Goal: Task Accomplishment & Management: Complete application form

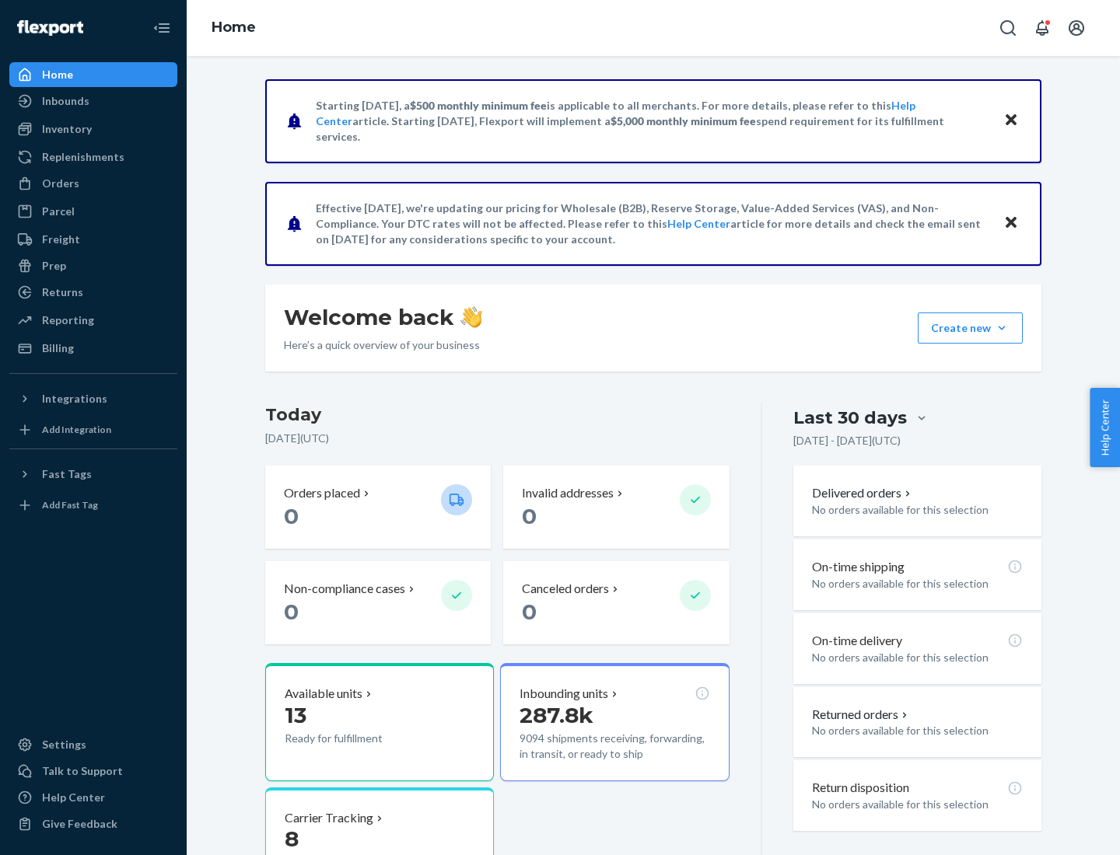
click at [1002, 328] on button "Create new Create new inbound Create new order Create new product" at bounding box center [970, 328] width 105 height 31
click at [93, 101] on div "Inbounds" at bounding box center [93, 101] width 165 height 22
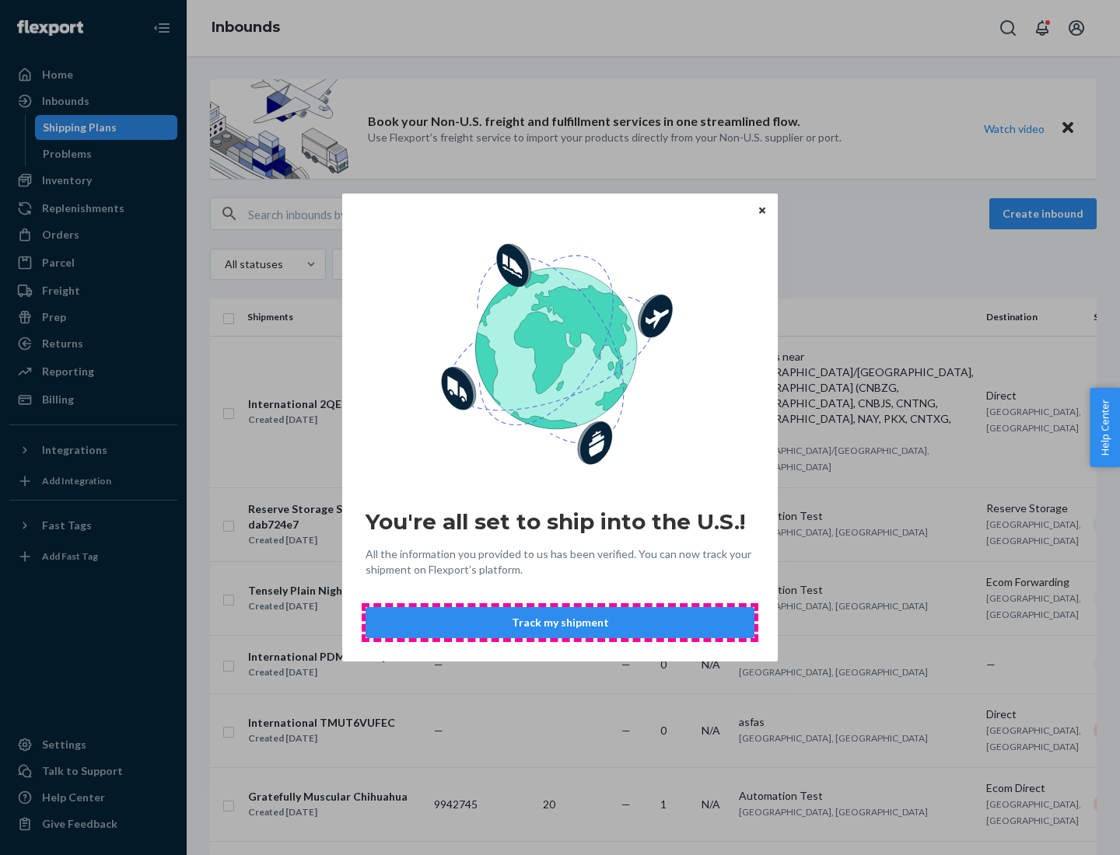
click at [560, 623] on button "Track my shipment" at bounding box center [559, 622] width 389 height 31
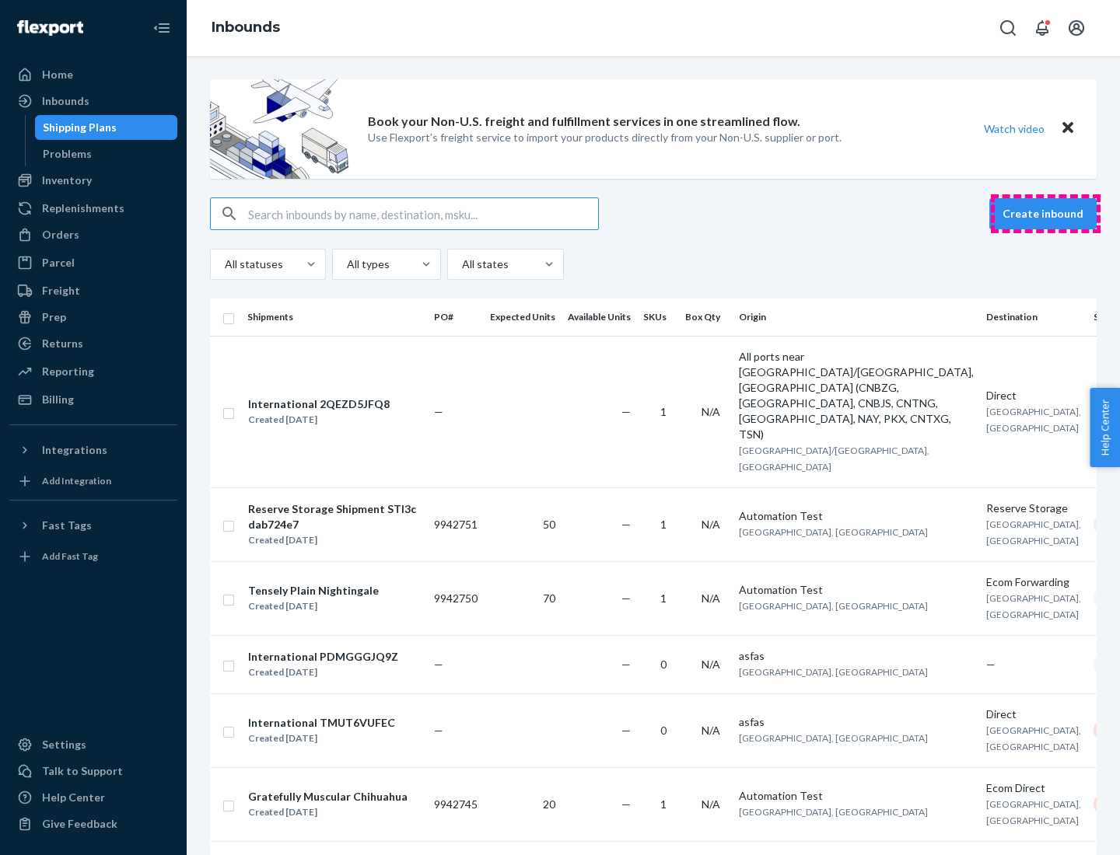
click at [1045, 214] on button "Create inbound" at bounding box center [1042, 213] width 107 height 31
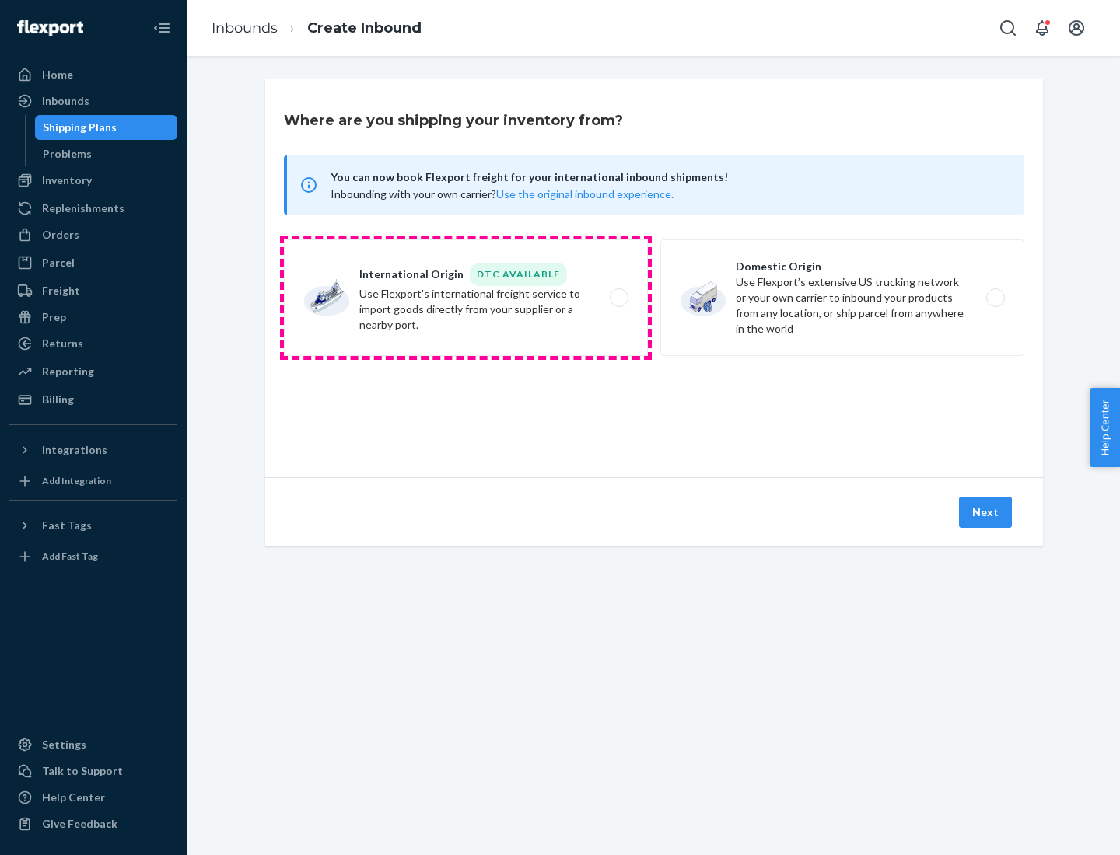
click at [466, 298] on label "International Origin DTC Available Use Flexport's international freight service…" at bounding box center [466, 298] width 364 height 117
click at [618, 298] on input "International Origin DTC Available Use Flexport's international freight service…" at bounding box center [623, 298] width 10 height 10
radio input "true"
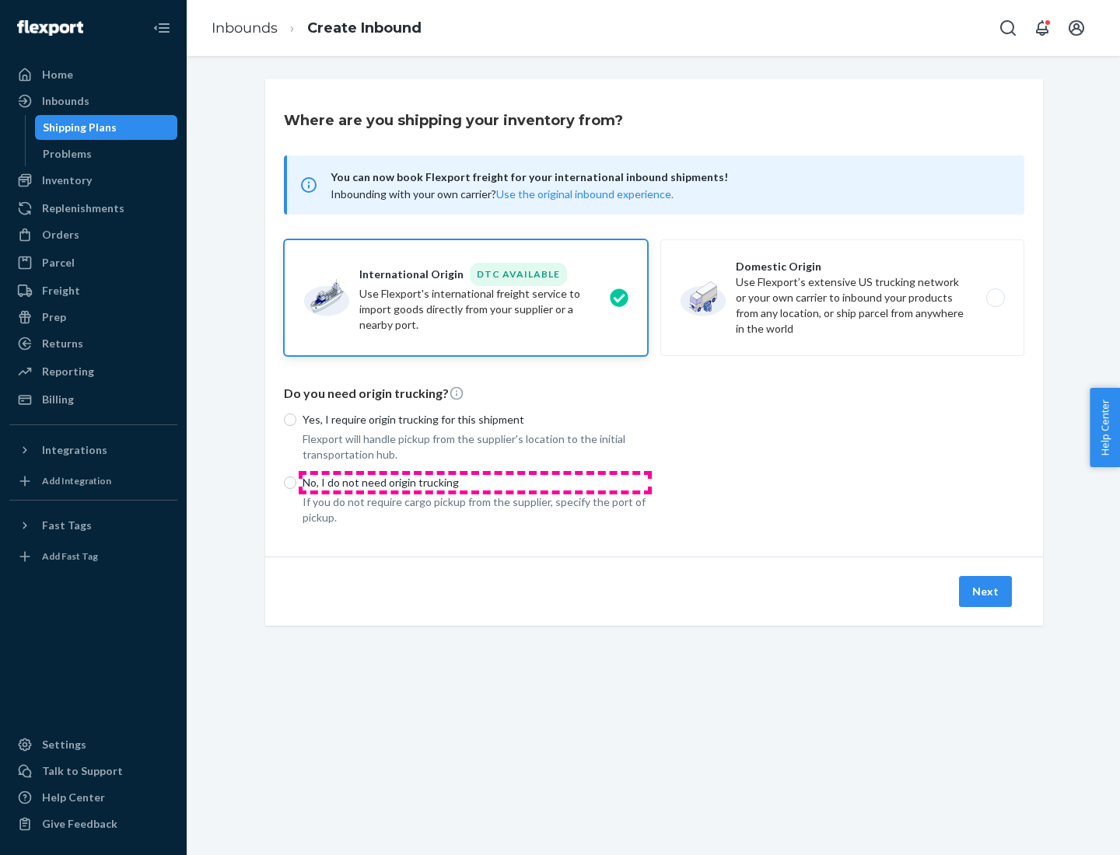
click at [475, 482] on p "No, I do not need origin trucking" at bounding box center [475, 483] width 345 height 16
click at [296, 482] on input "No, I do not need origin trucking" at bounding box center [290, 483] width 12 height 12
radio input "true"
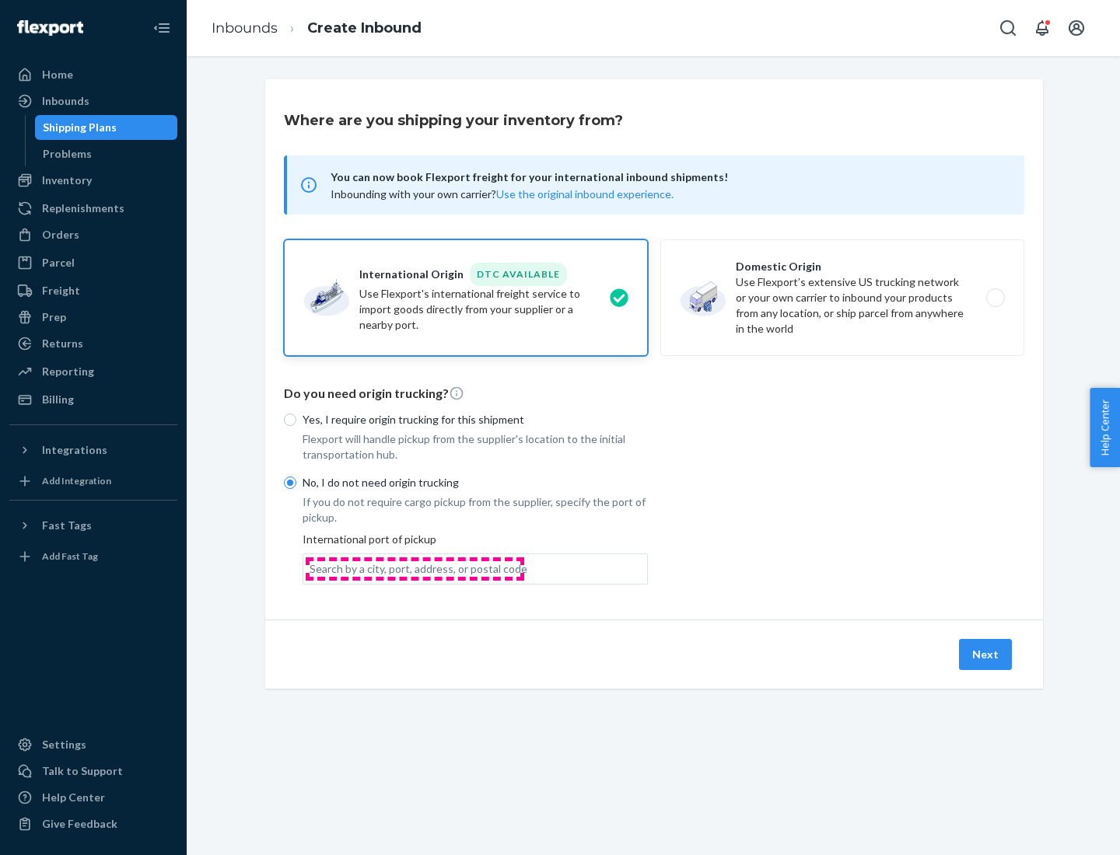
click at [414, 568] on div "Search by a city, port, address, or postal code" at bounding box center [419, 569] width 218 height 16
click at [311, 568] on input "Search by a city, port, address, or postal code" at bounding box center [311, 569] width 2 height 16
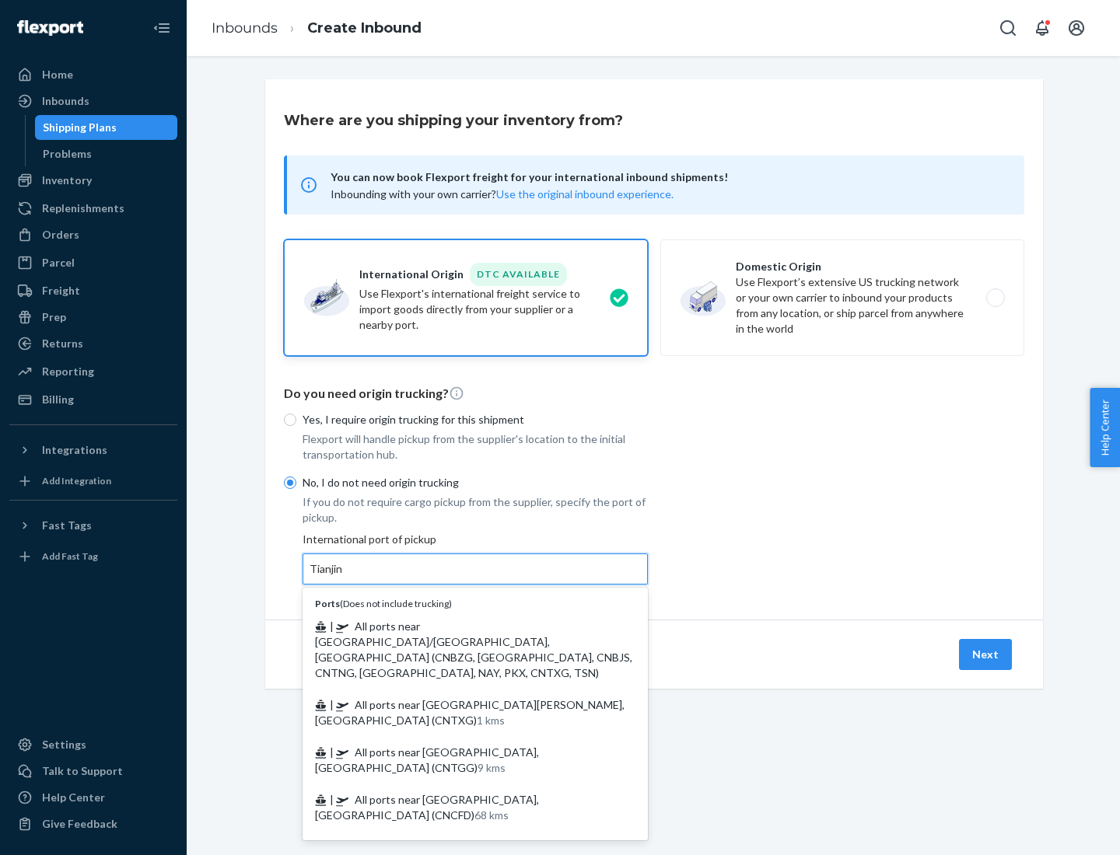
click at [460, 626] on span "| All ports near [GEOGRAPHIC_DATA]/[GEOGRAPHIC_DATA], [GEOGRAPHIC_DATA] (CNBZG,…" at bounding box center [473, 650] width 317 height 60
click at [344, 577] on input "Tianjin" at bounding box center [327, 569] width 34 height 16
type input "All ports near [GEOGRAPHIC_DATA]/[GEOGRAPHIC_DATA], [GEOGRAPHIC_DATA] (CNBZG, […"
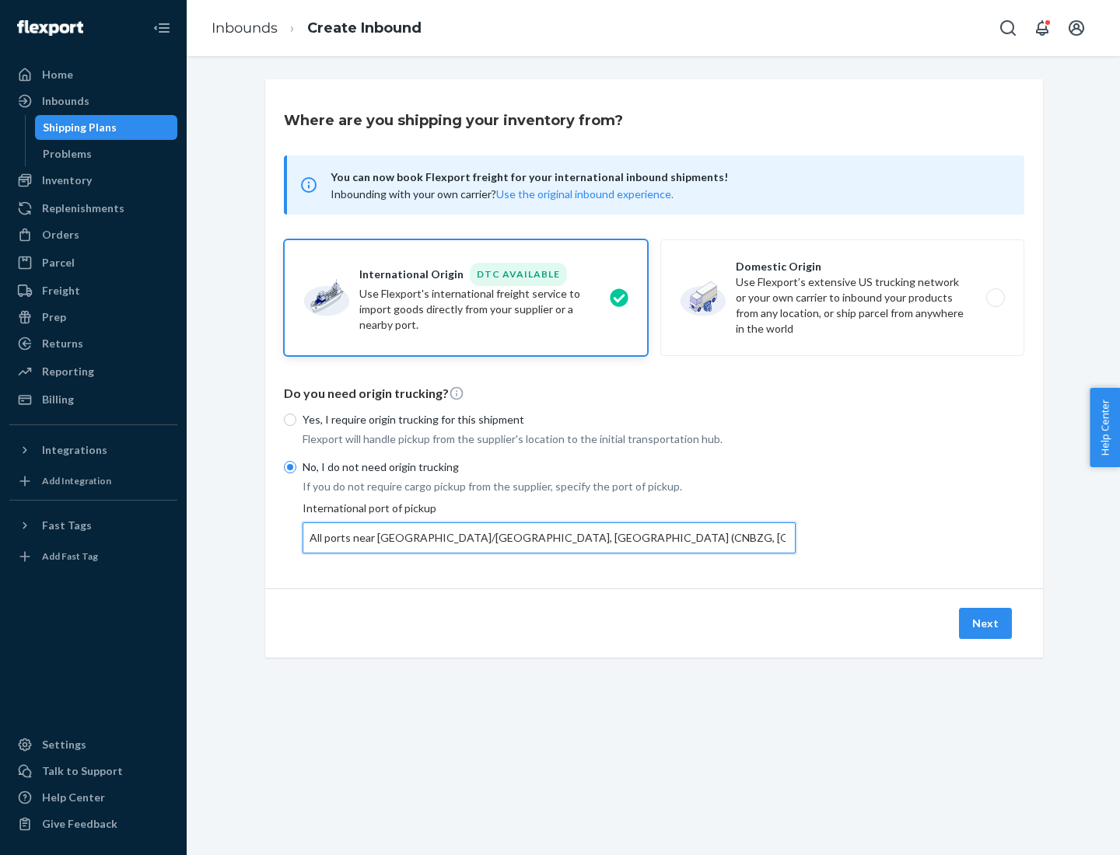
click at [986, 623] on button "Next" at bounding box center [985, 623] width 53 height 31
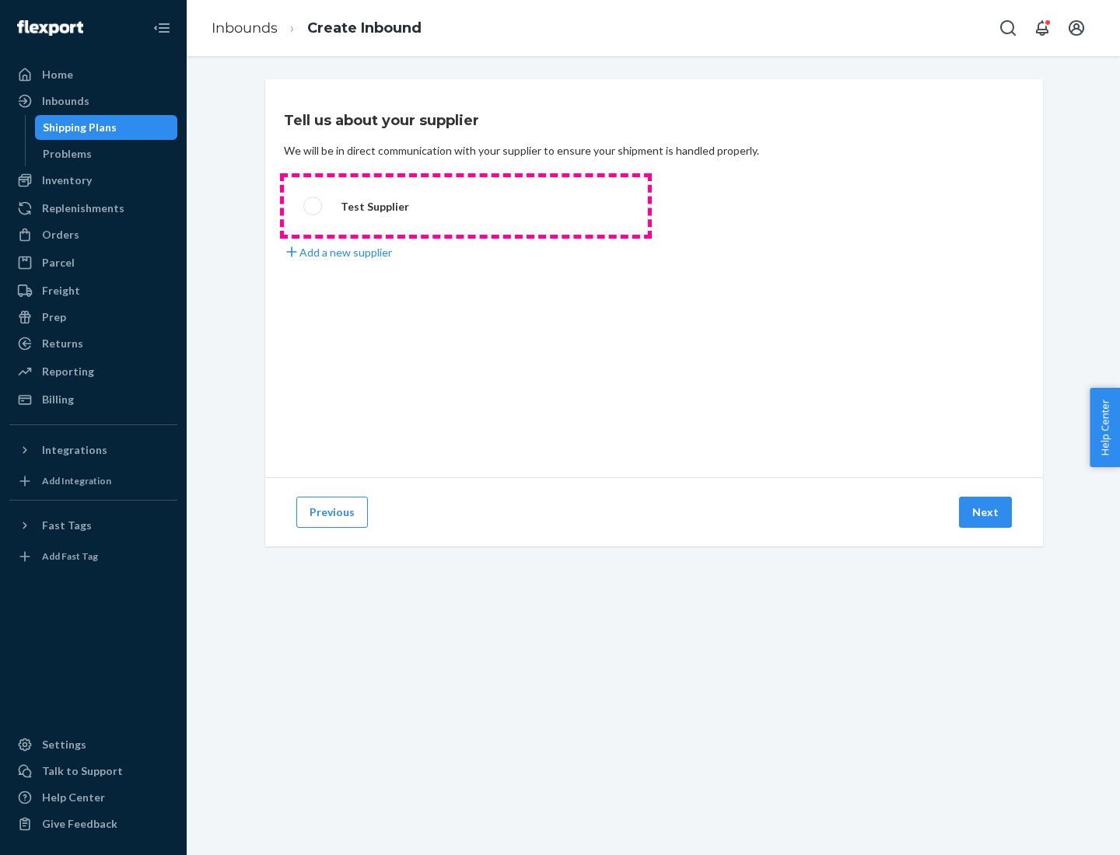
click at [466, 206] on label "Test Supplier" at bounding box center [466, 206] width 364 height 58
click at [313, 206] on input "Test Supplier" at bounding box center [308, 206] width 10 height 10
radio input "true"
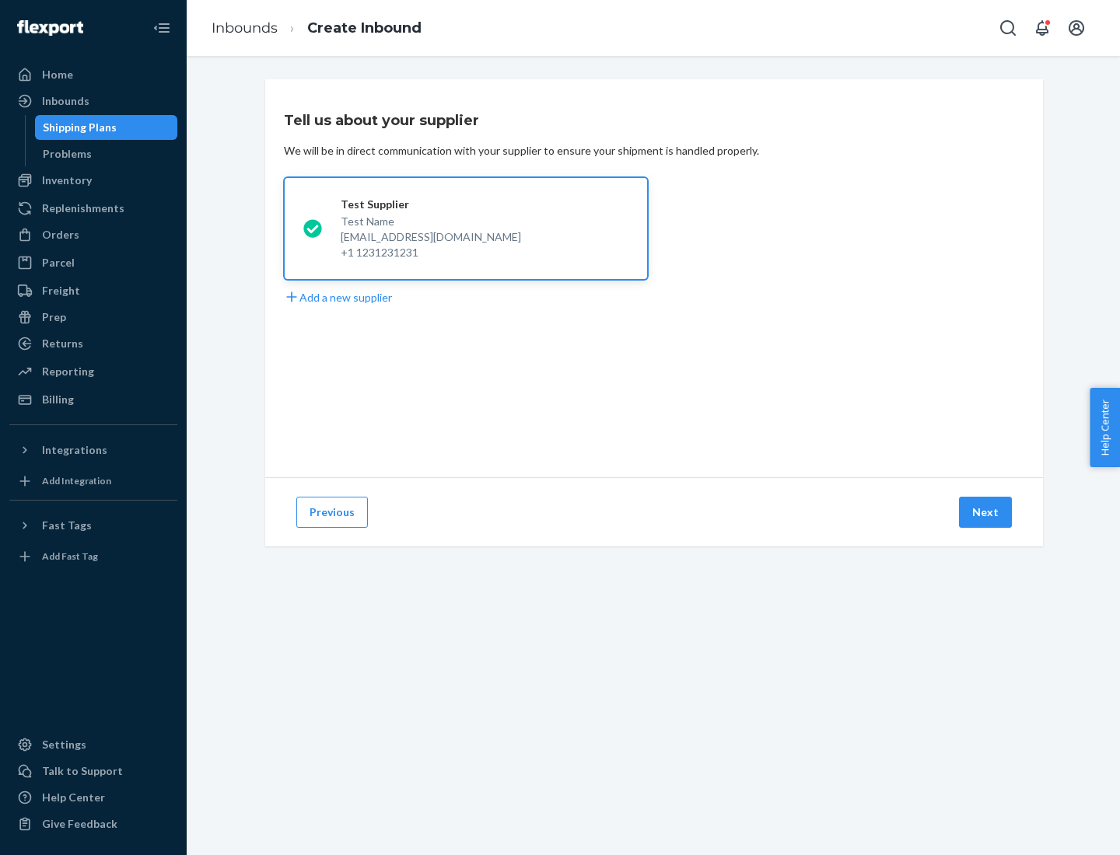
click at [986, 512] on button "Next" at bounding box center [985, 512] width 53 height 31
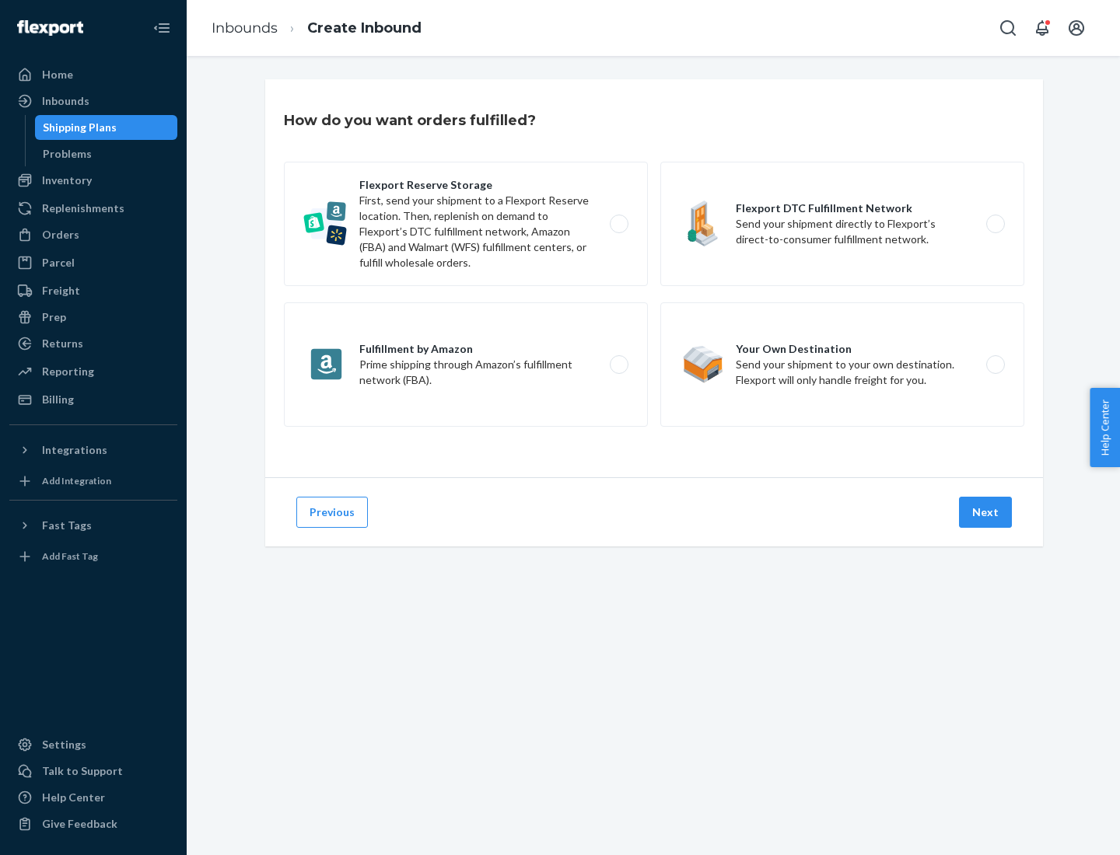
click at [654, 278] on div "Flexport Reserve Storage First, send your shipment to a Flexport Reserve locati…" at bounding box center [654, 296] width 740 height 269
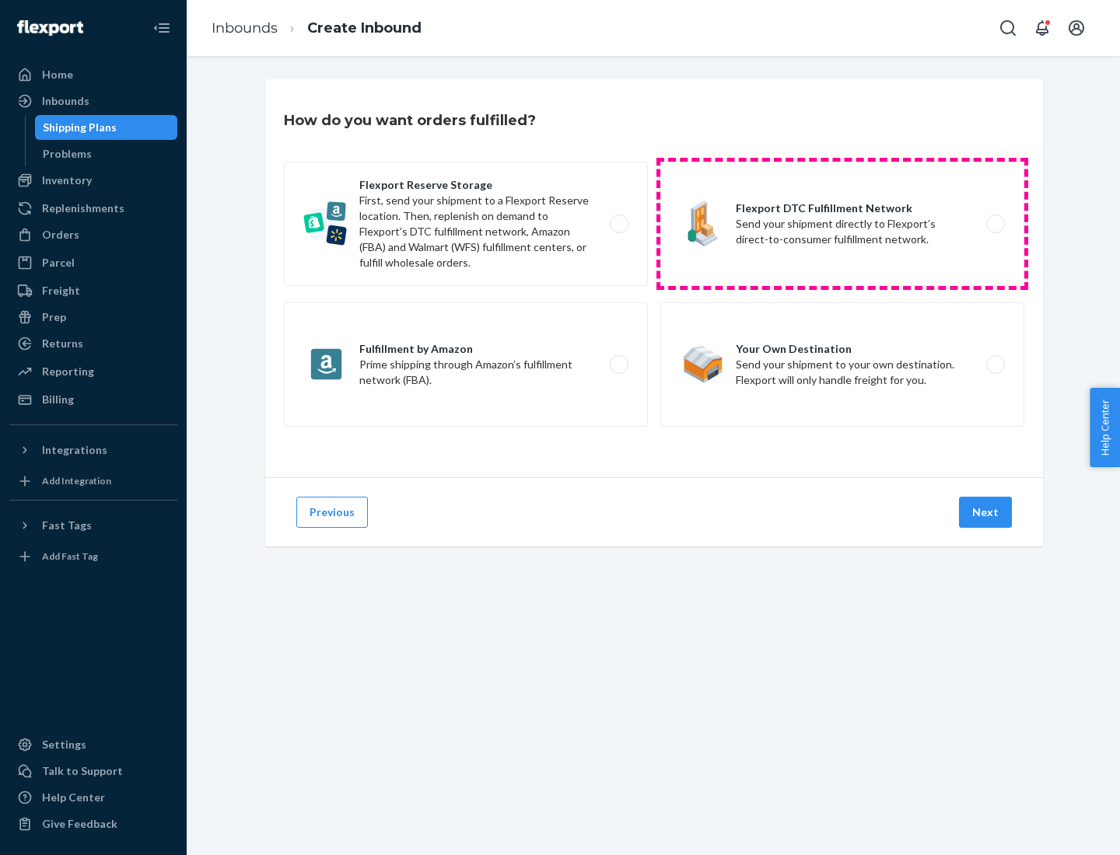
click at [842, 224] on label "Flexport DTC Fulfillment Network Send your shipment directly to Flexport’s dire…" at bounding box center [842, 224] width 364 height 124
click at [995, 224] on input "Flexport DTC Fulfillment Network Send your shipment directly to Flexport’s dire…" at bounding box center [1000, 224] width 10 height 10
radio input "true"
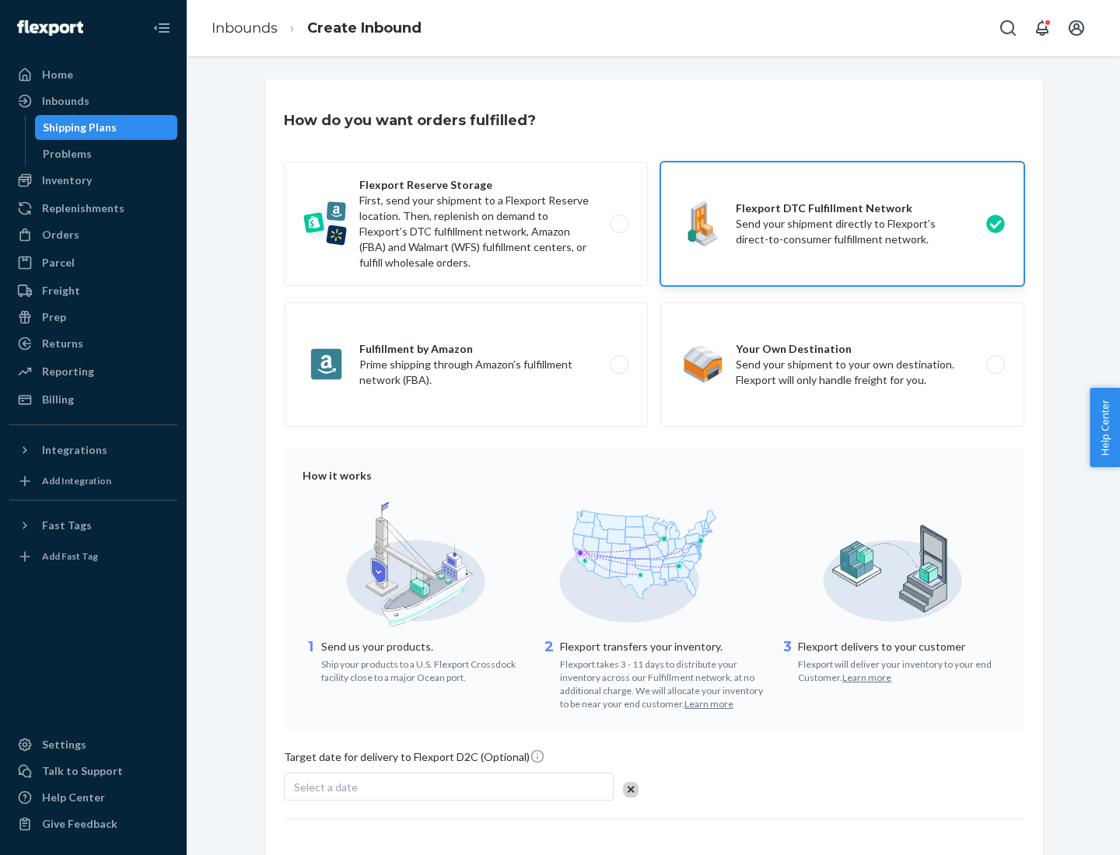
scroll to position [114, 0]
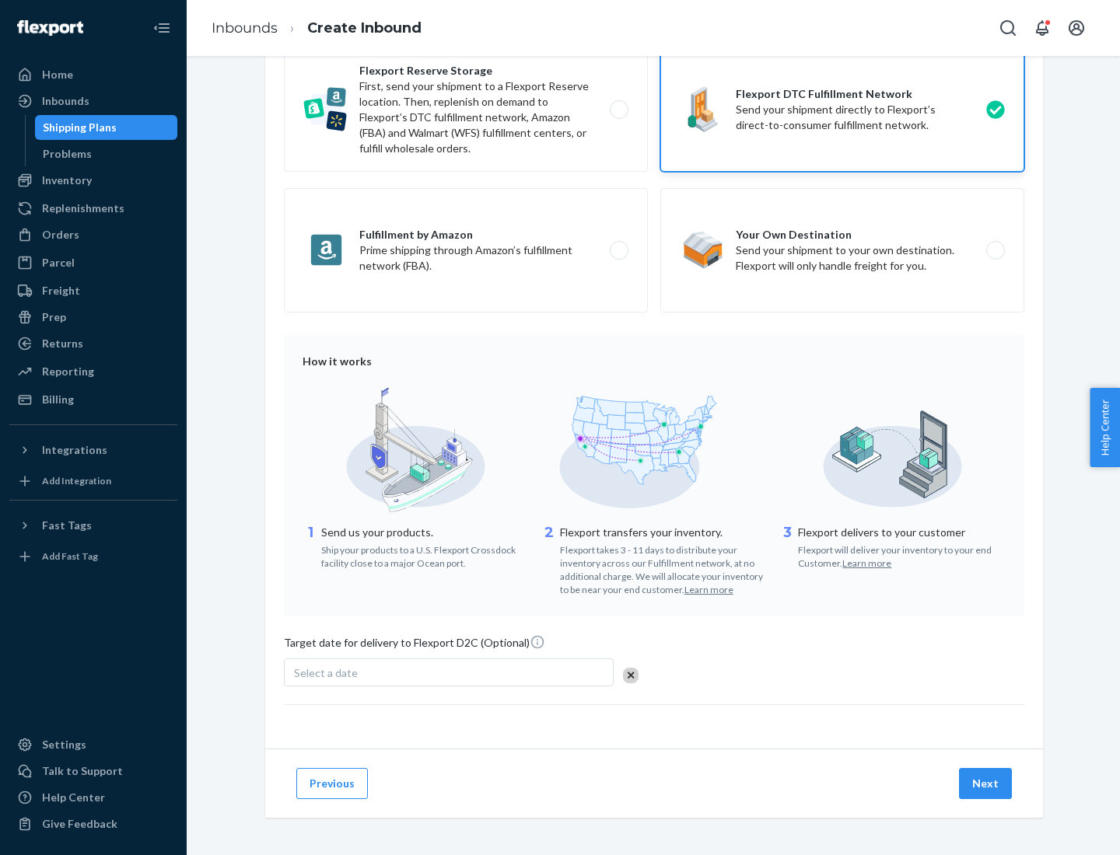
click at [986, 783] on button "Next" at bounding box center [985, 783] width 53 height 31
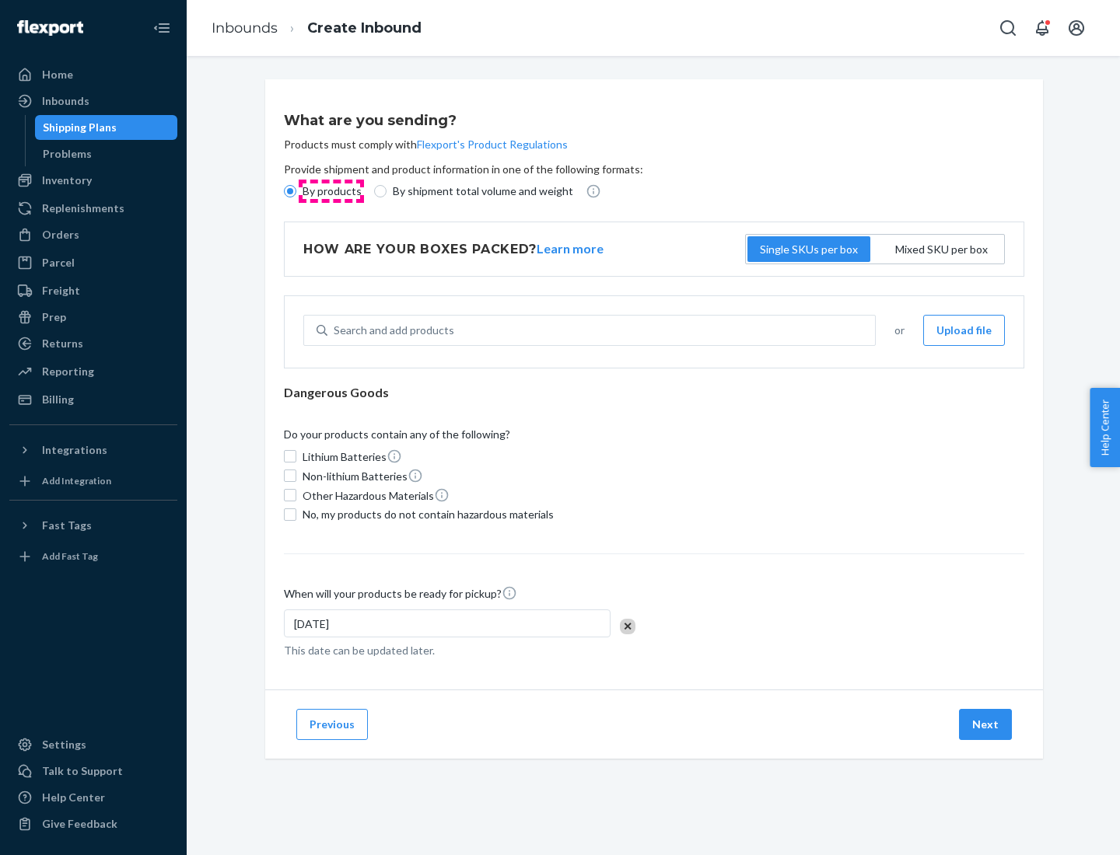
click at [330, 191] on p "By products" at bounding box center [332, 192] width 59 height 16
click at [296, 191] on input "By products" at bounding box center [290, 191] width 12 height 12
click at [391, 330] on div "Search and add products" at bounding box center [394, 331] width 121 height 16
click at [335, 330] on input "Search and add products" at bounding box center [335, 331] width 2 height 16
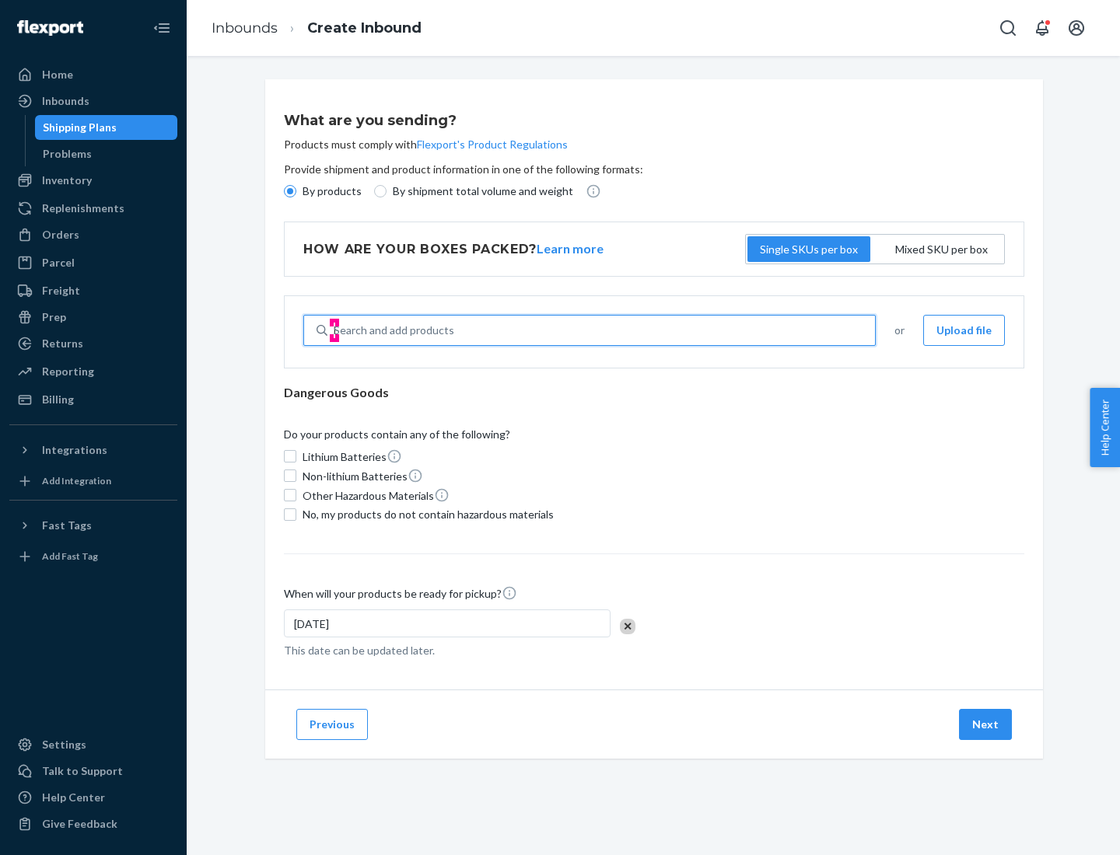
type input "basic"
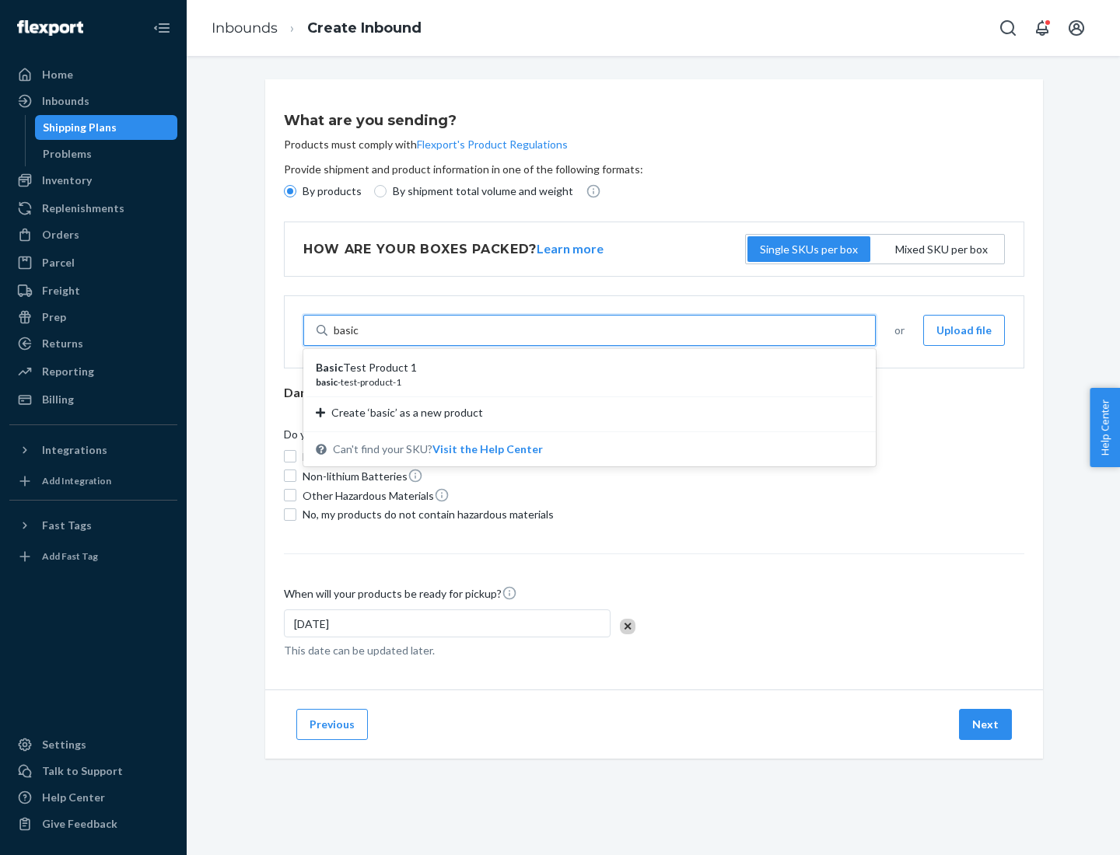
click at [584, 368] on div "Basic Test Product 1" at bounding box center [583, 368] width 535 height 16
click at [359, 338] on input "basic" at bounding box center [347, 331] width 26 height 16
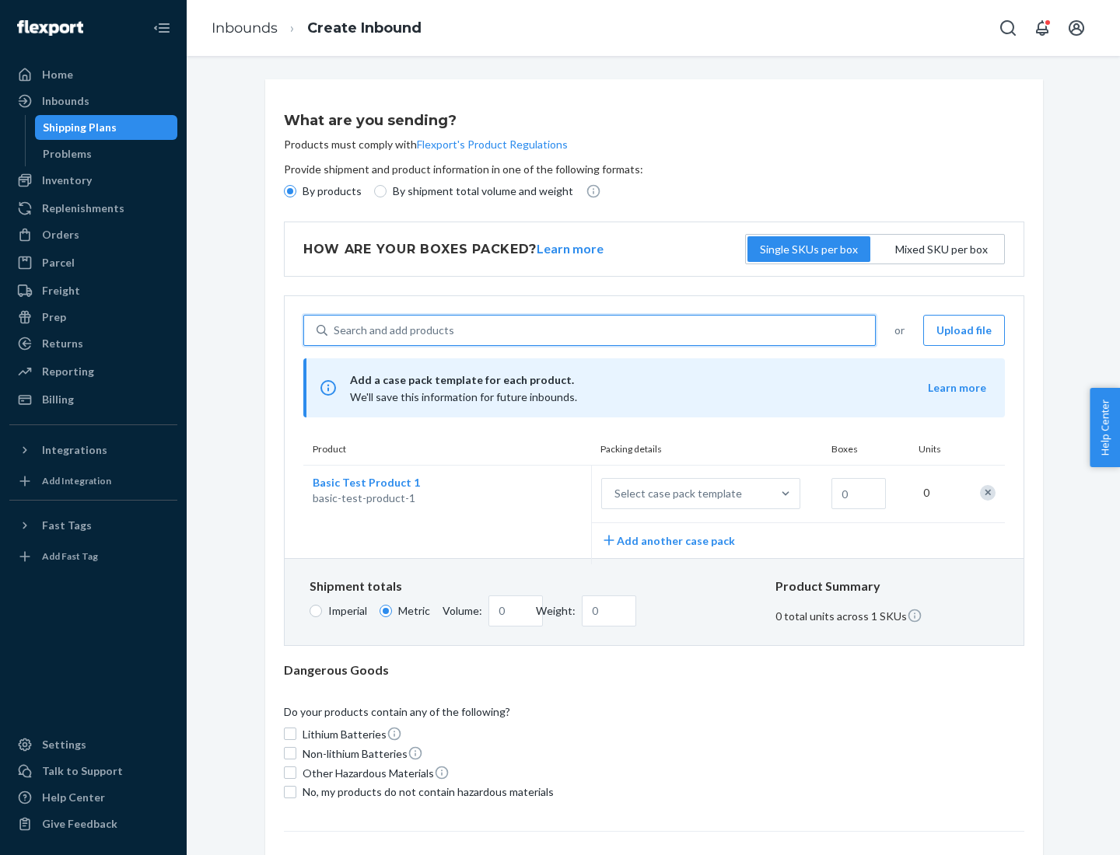
scroll to position [38, 0]
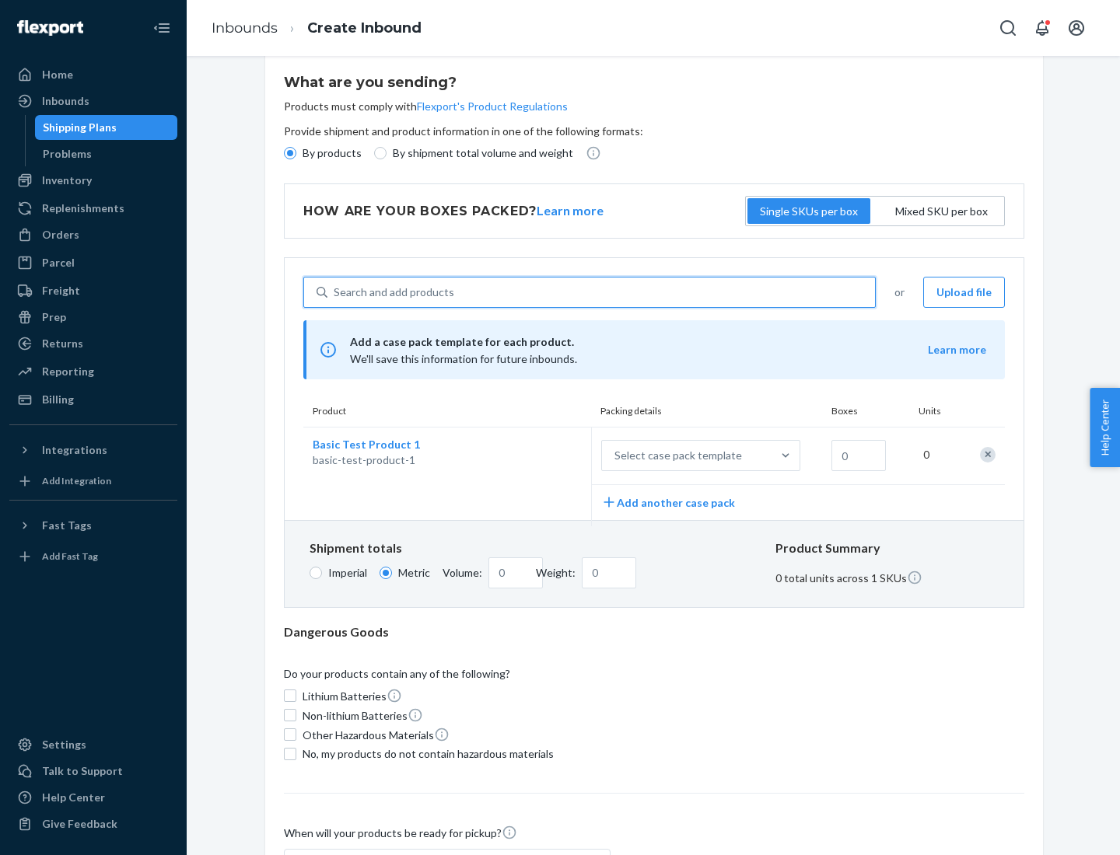
click at [675, 456] on div "Select case pack template" at bounding box center [678, 456] width 128 height 16
click at [537, 456] on input "Select case pack template" at bounding box center [537, 456] width 0 height 0
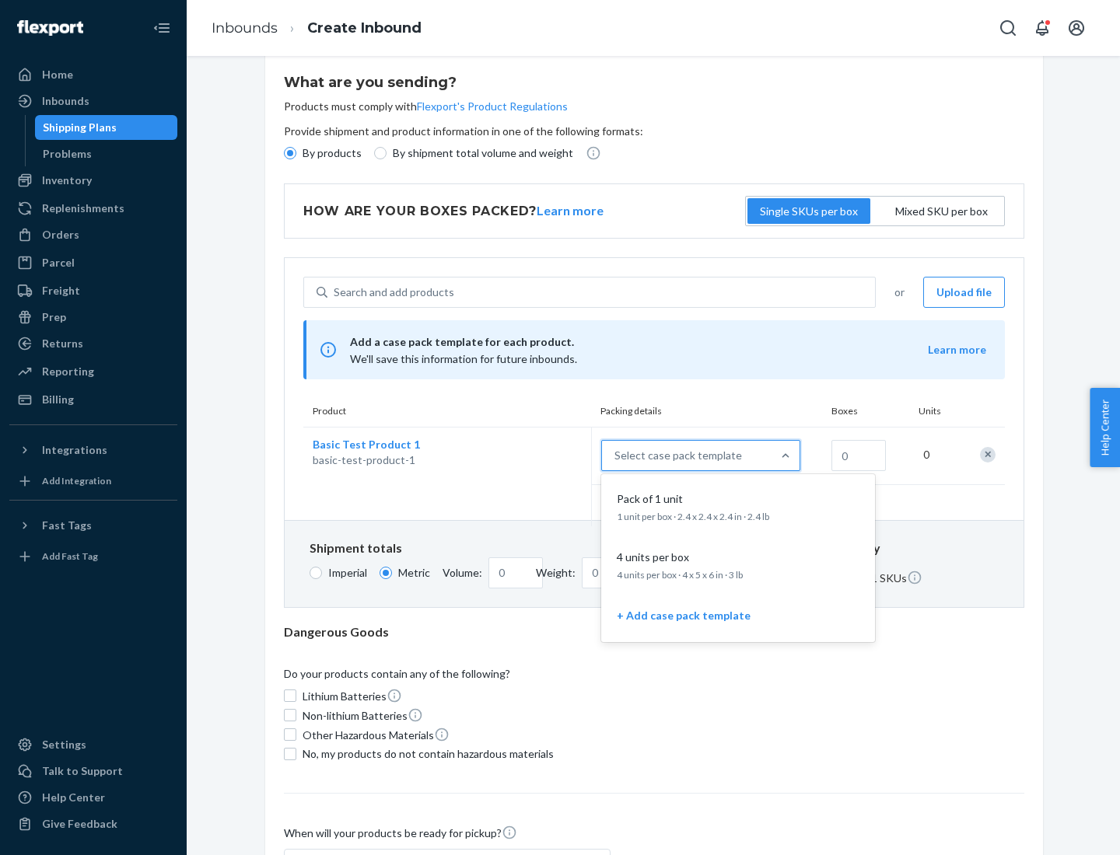
scroll to position [89, 0]
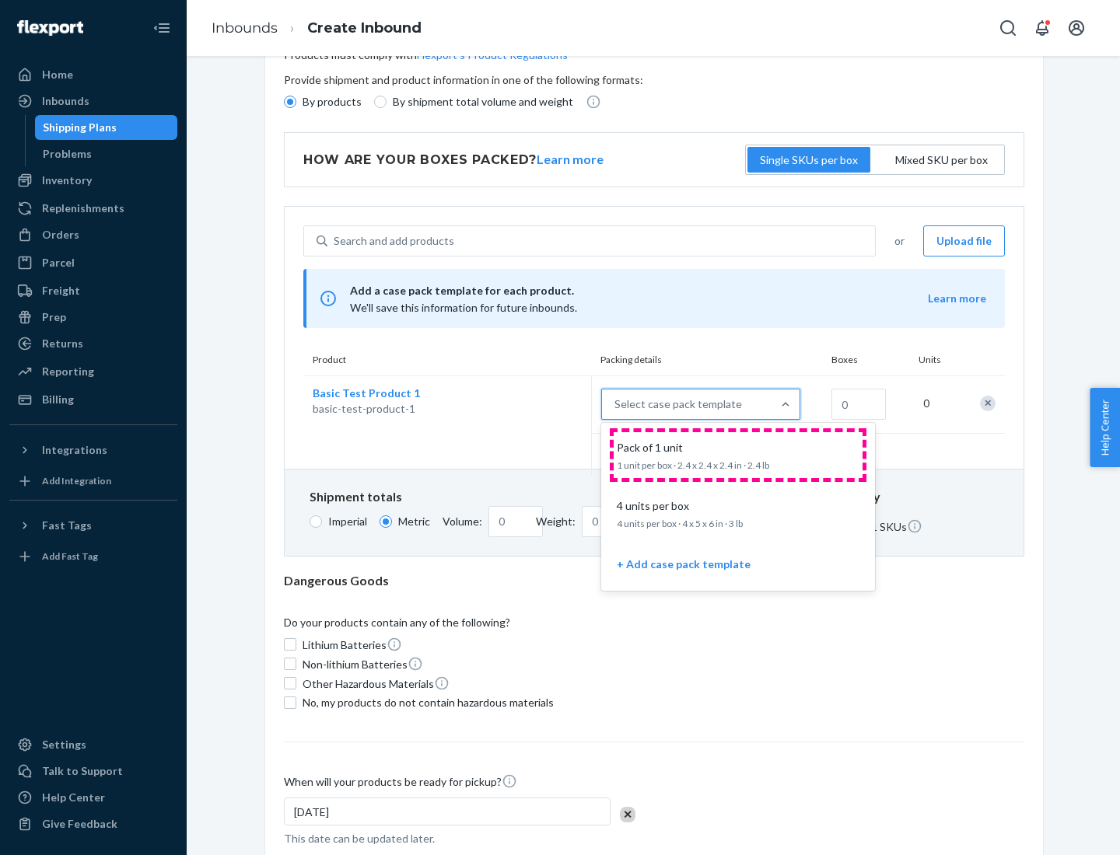
click at [738, 455] on div "Pack of 1 unit" at bounding box center [734, 448] width 249 height 16
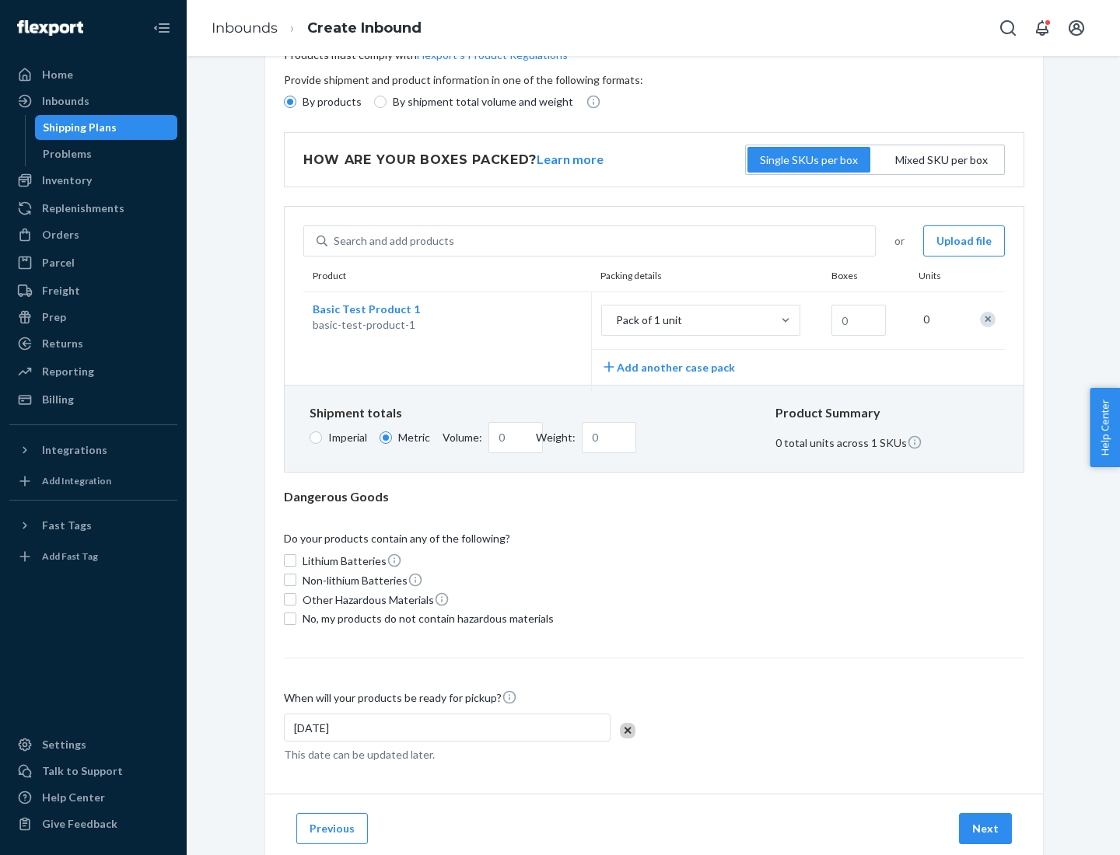
scroll to position [0, 0]
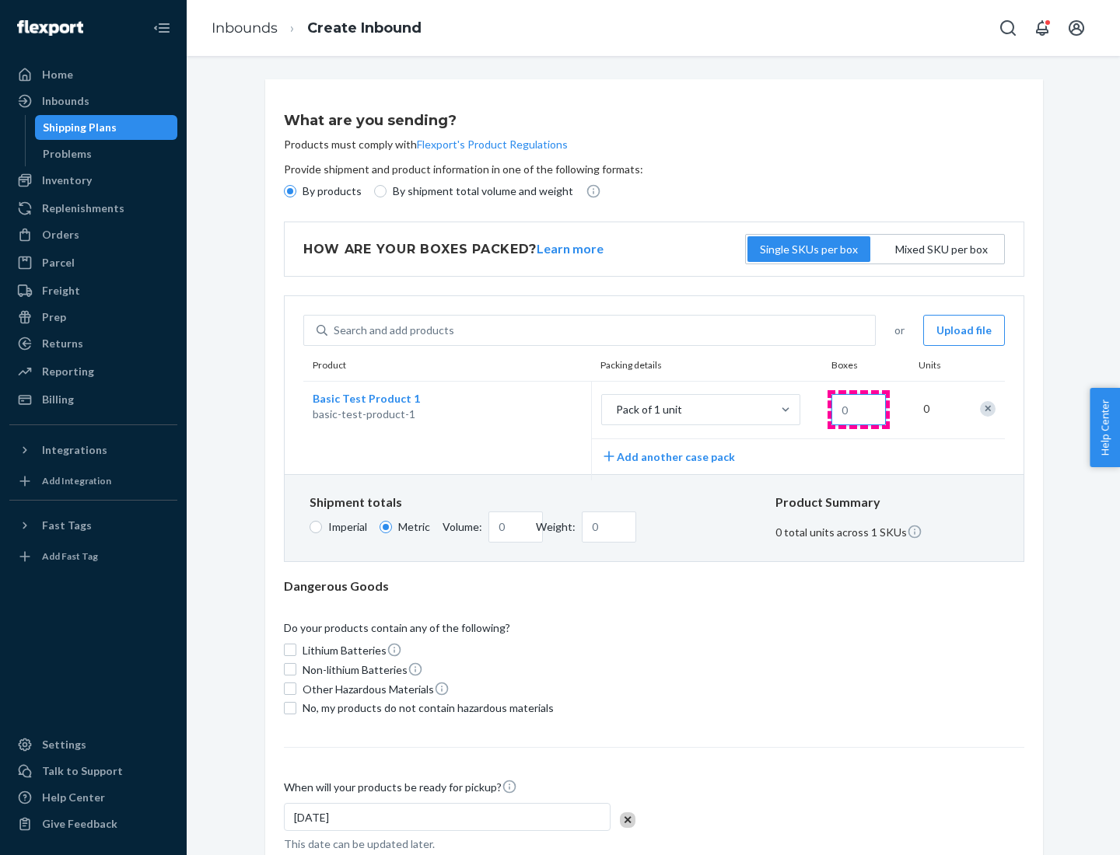
type input "1.09"
type input "1"
type input "10.89"
type input "10"
type input "0.02"
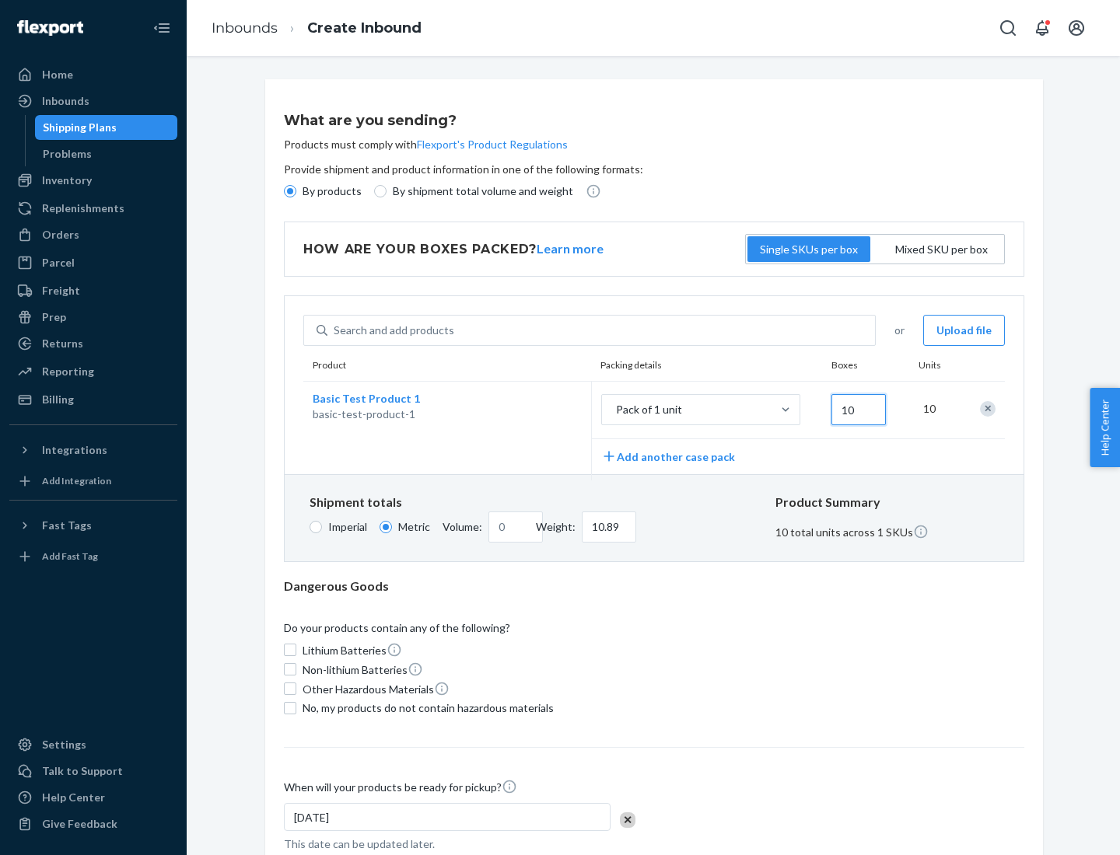
type input "108.86"
type input "100"
type input "0.23"
type input "1088.62"
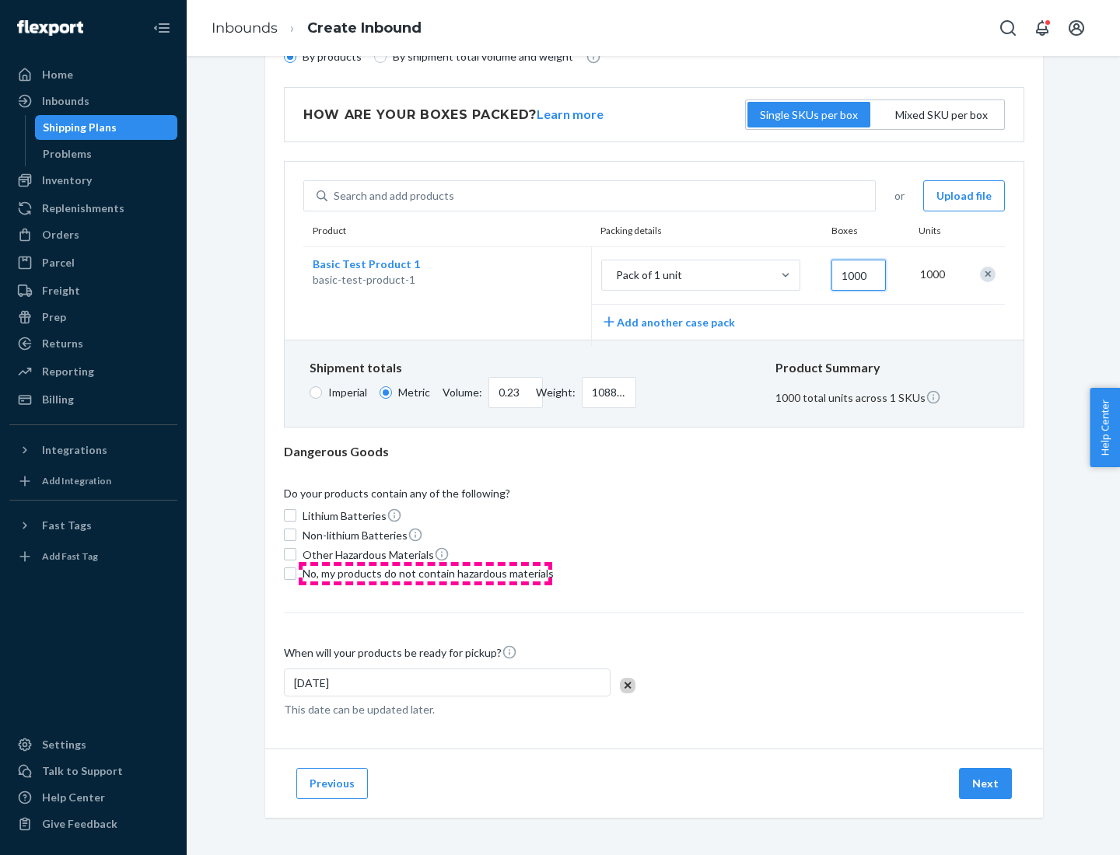
type input "1000"
click at [425, 573] on span "No, my products do not contain hazardous materials" at bounding box center [428, 574] width 251 height 16
click at [296, 573] on input "No, my products do not contain hazardous materials" at bounding box center [290, 574] width 12 height 12
checkbox input "true"
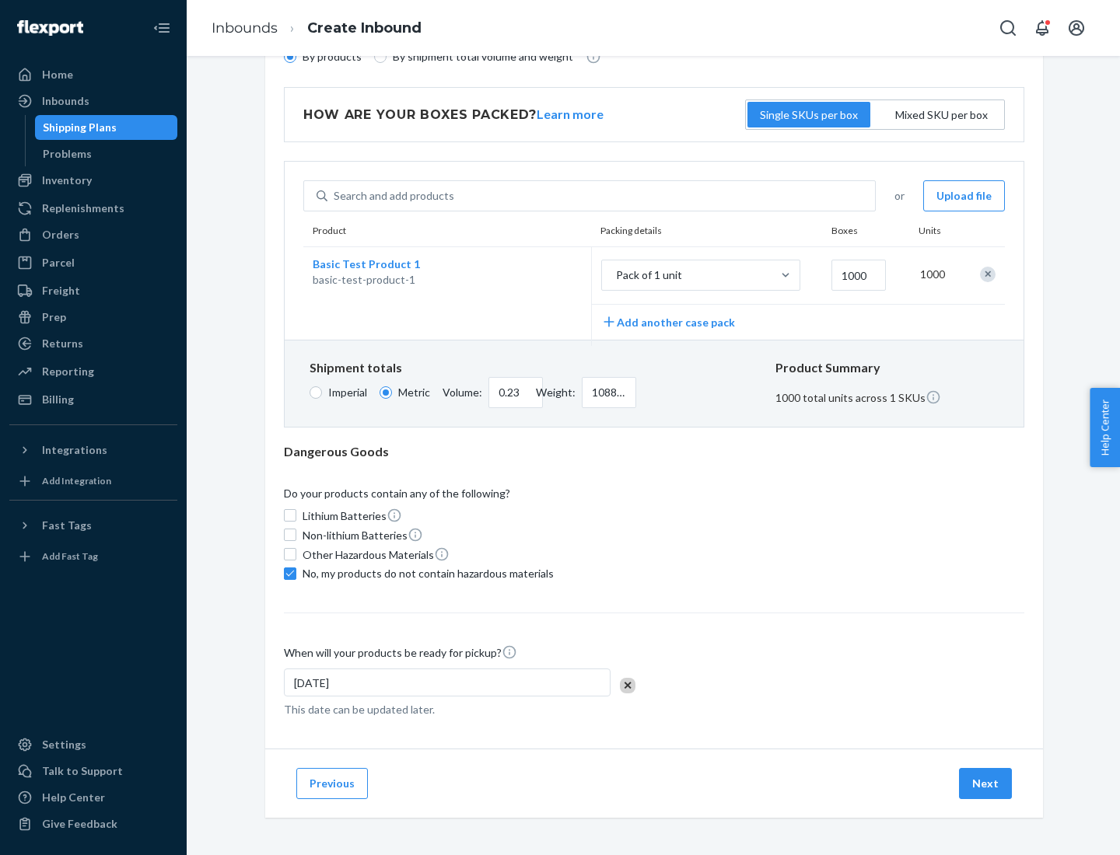
click at [986, 783] on button "Next" at bounding box center [985, 783] width 53 height 31
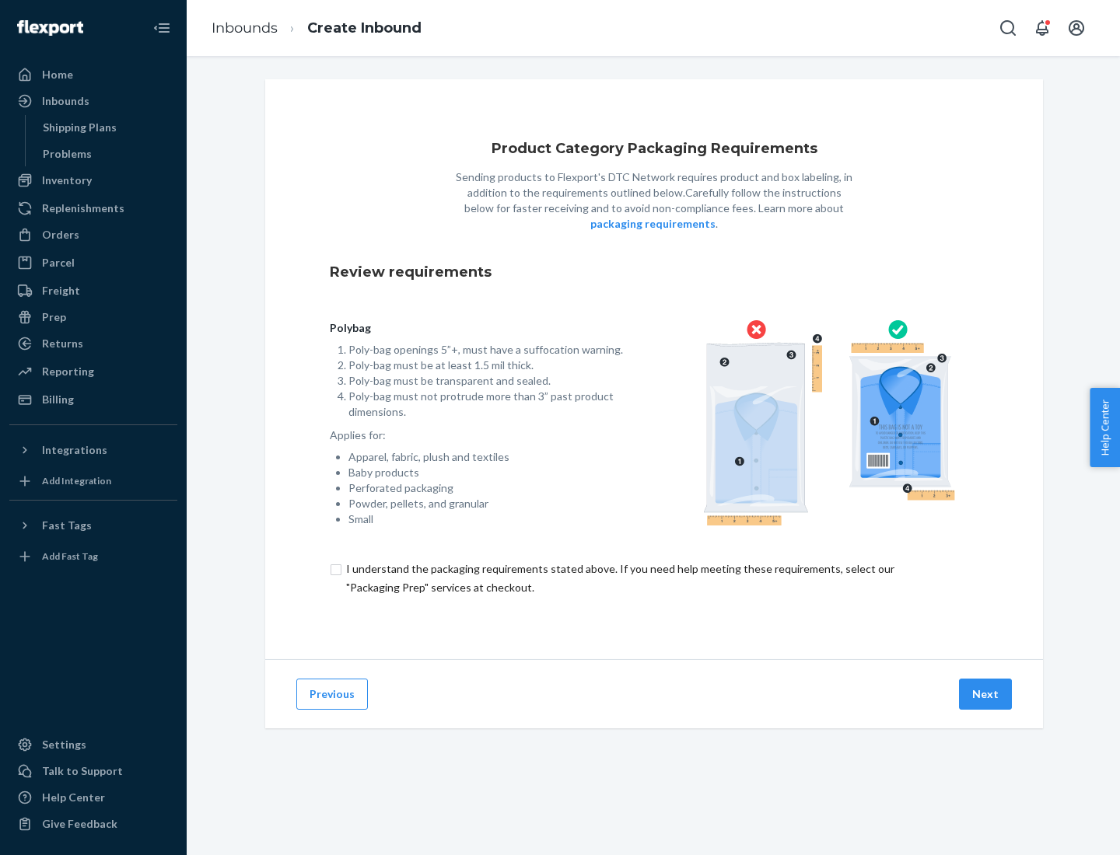
click at [654, 578] on input "checkbox" at bounding box center [654, 578] width 649 height 37
checkbox input "true"
click at [986, 694] on button "Next" at bounding box center [985, 694] width 53 height 31
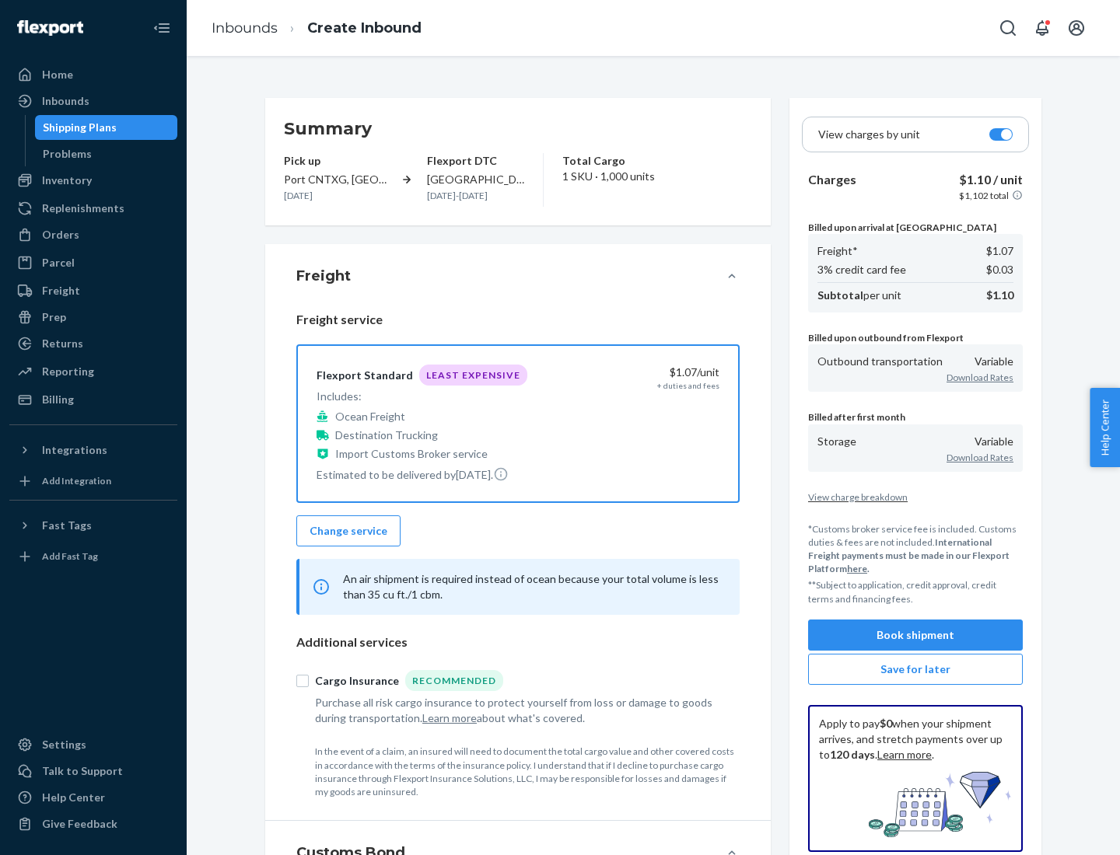
scroll to position [180, 0]
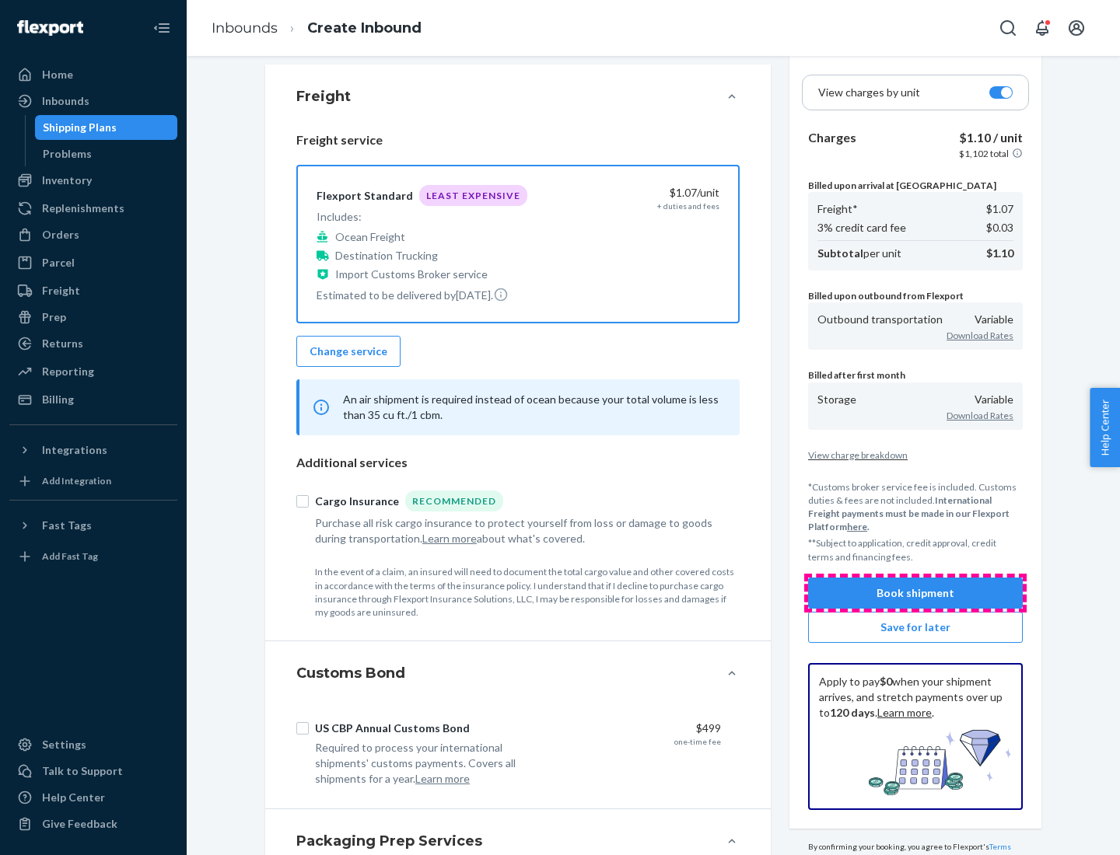
click at [915, 593] on button "Book shipment" at bounding box center [915, 593] width 215 height 31
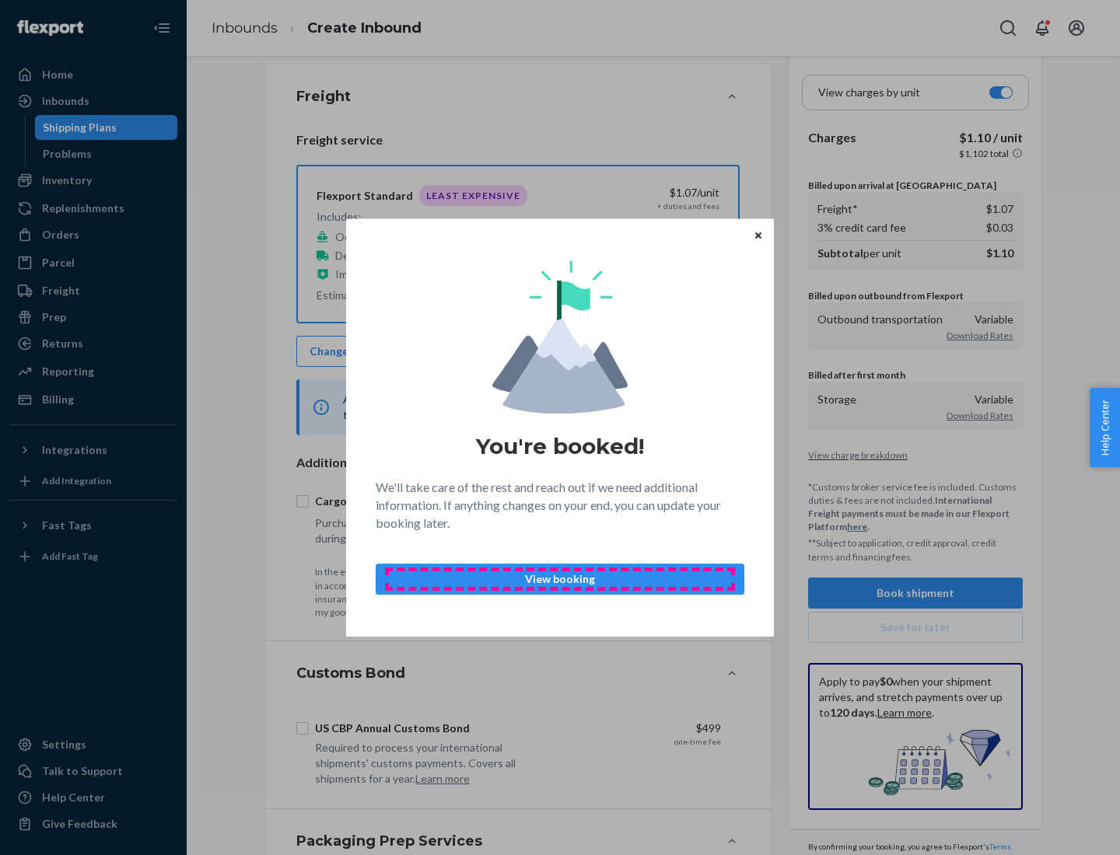
click at [560, 579] on p "View booking" at bounding box center [560, 580] width 342 height 16
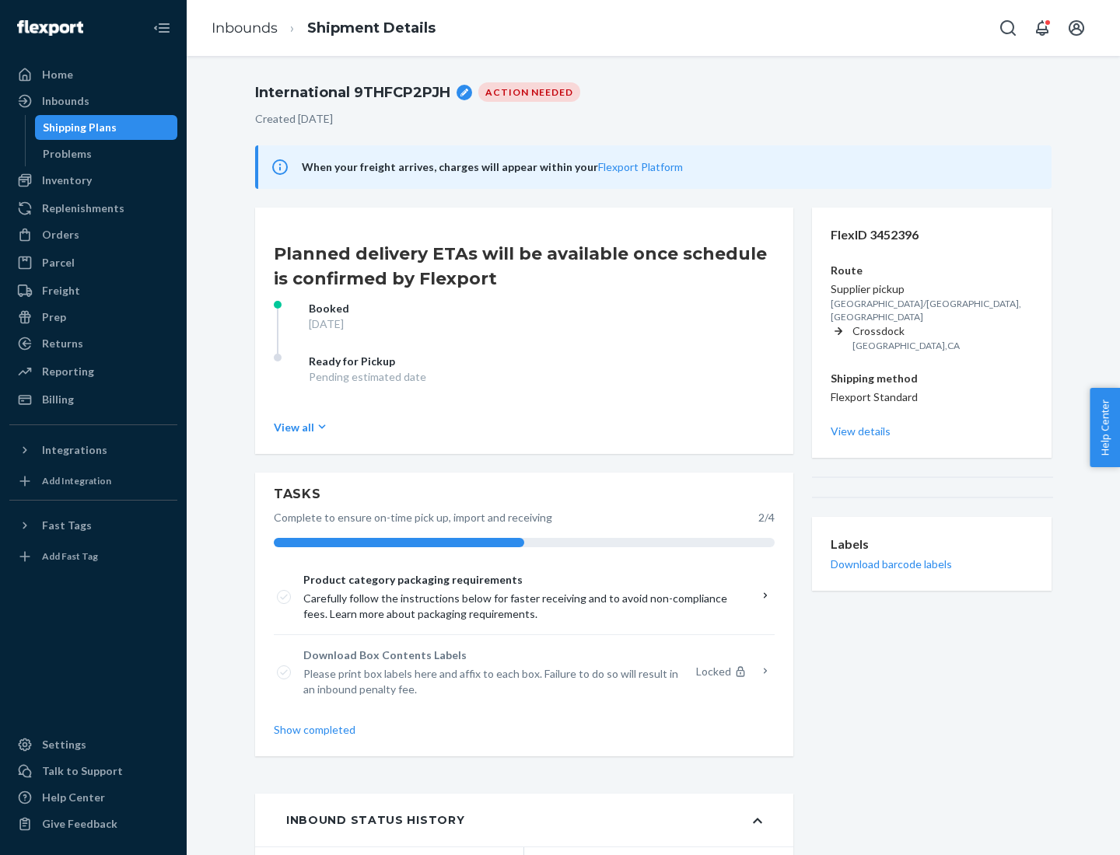
scroll to position [124, 0]
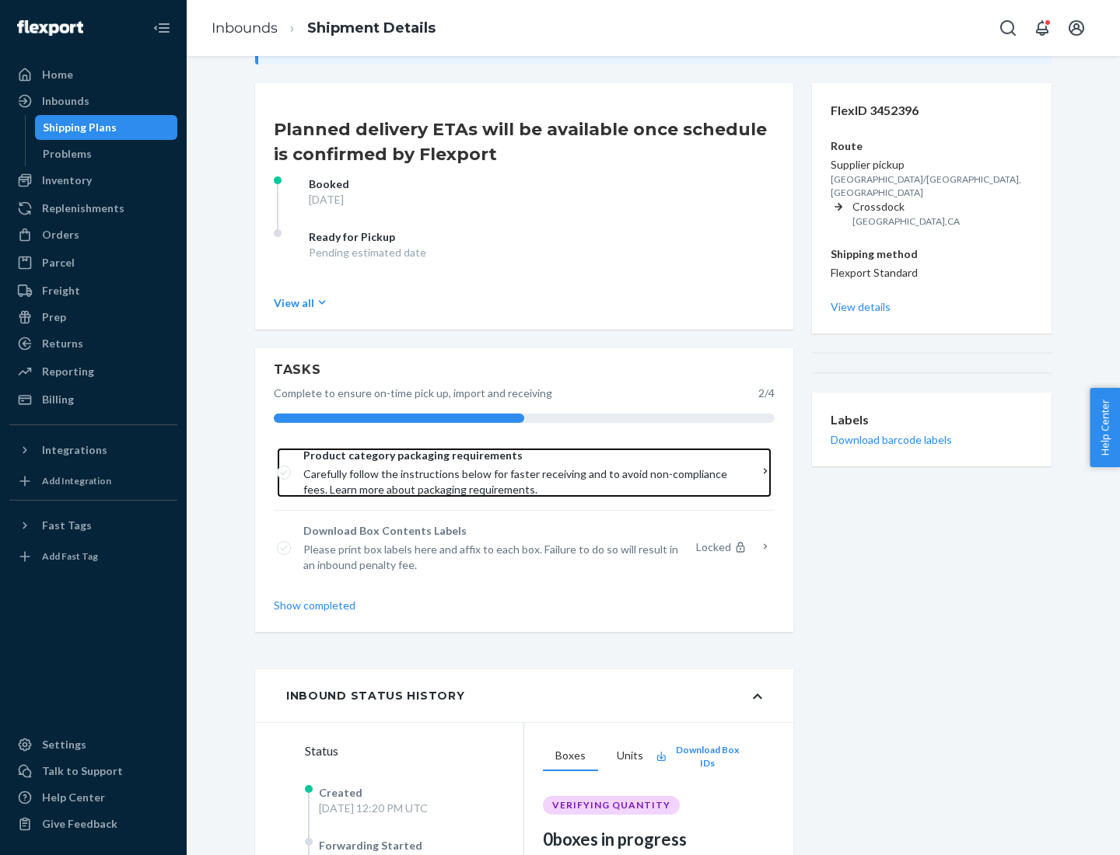
click at [519, 456] on span "Product category packaging requirements" at bounding box center [518, 456] width 431 height 16
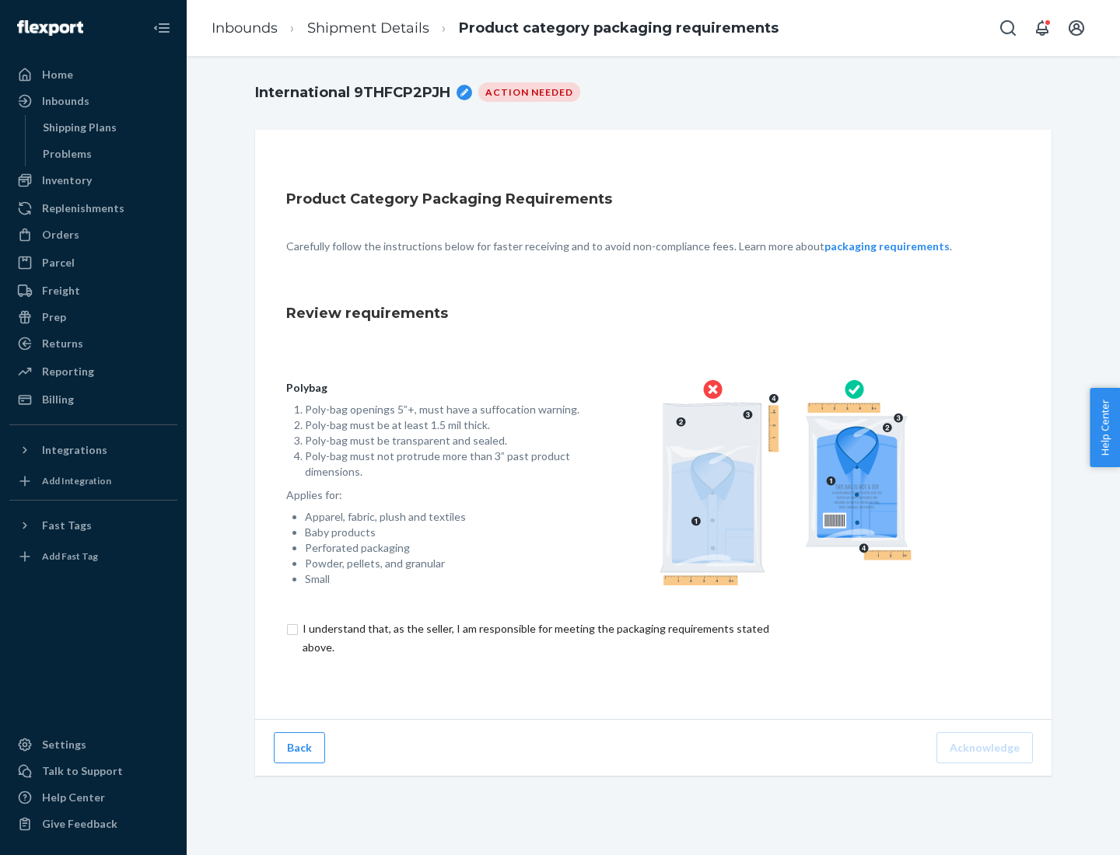
click at [534, 638] on input "checkbox" at bounding box center [544, 638] width 517 height 37
checkbox input "true"
